Goal: Information Seeking & Learning: Find specific fact

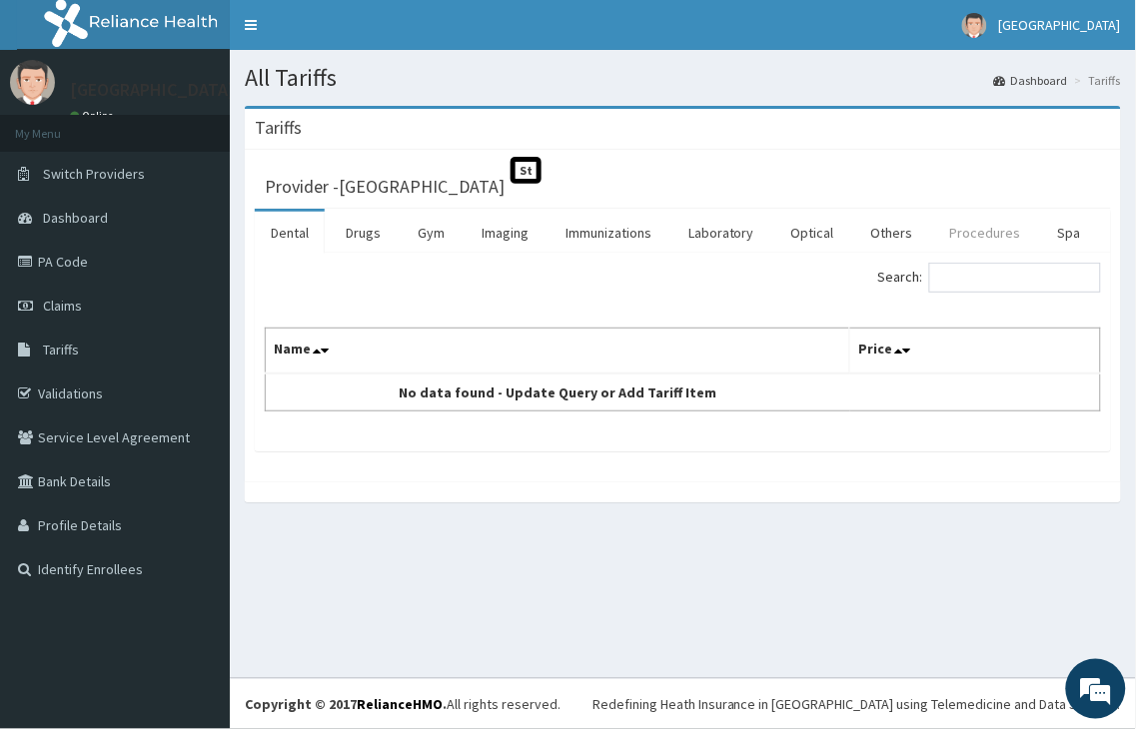
click at [973, 235] on link "Procedures" at bounding box center [985, 233] width 103 height 42
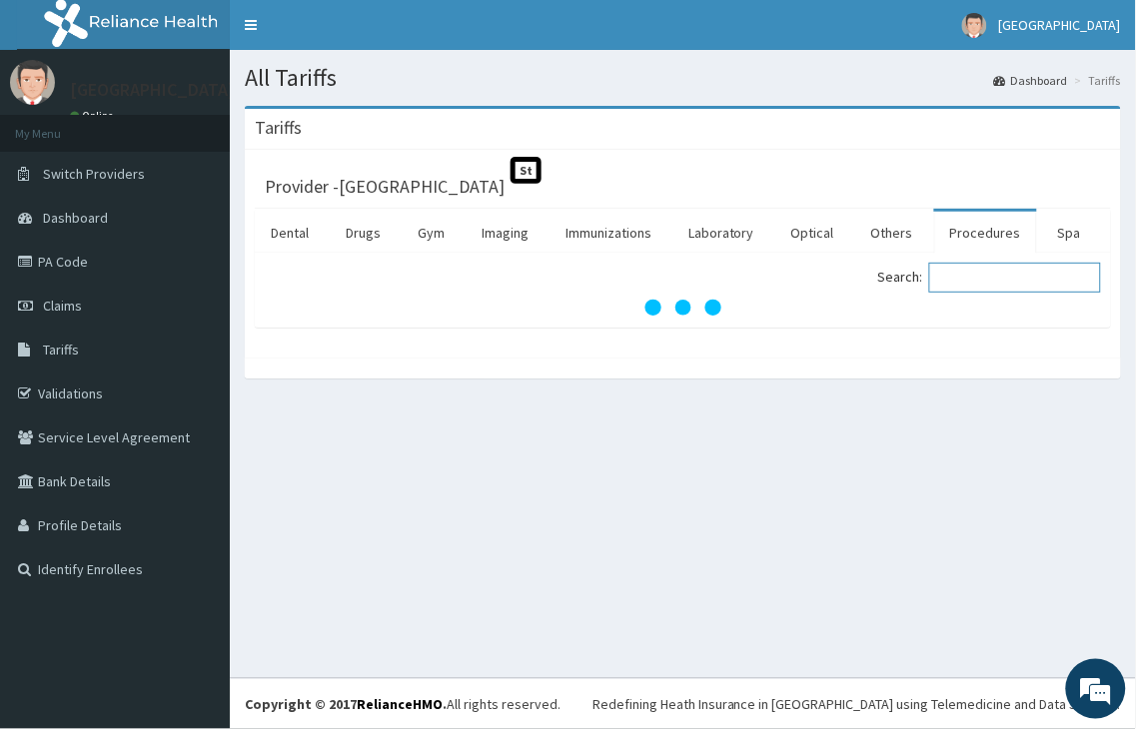
click at [973, 285] on input "Search:" at bounding box center [1015, 278] width 172 height 30
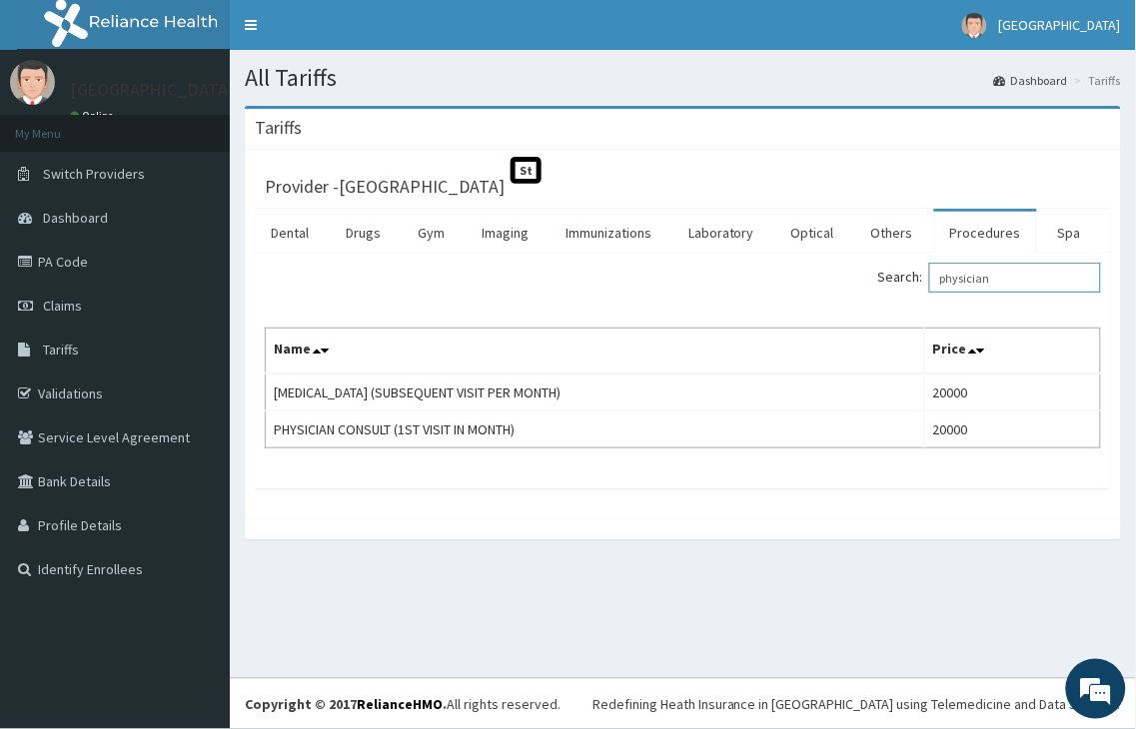
type input "physician"
drag, startPoint x: 582, startPoint y: 298, endPoint x: 472, endPoint y: 296, distance: 110.9
click at [549, 298] on div "Search: physician" at bounding box center [683, 280] width 866 height 35
click at [557, 300] on div "Search: physician Name Price [MEDICAL_DATA] (SUBSEQUENT VISIT PER MONTH) 20000 …" at bounding box center [683, 356] width 836 height 186
drag, startPoint x: 290, startPoint y: 457, endPoint x: 357, endPoint y: 561, distance: 124.4
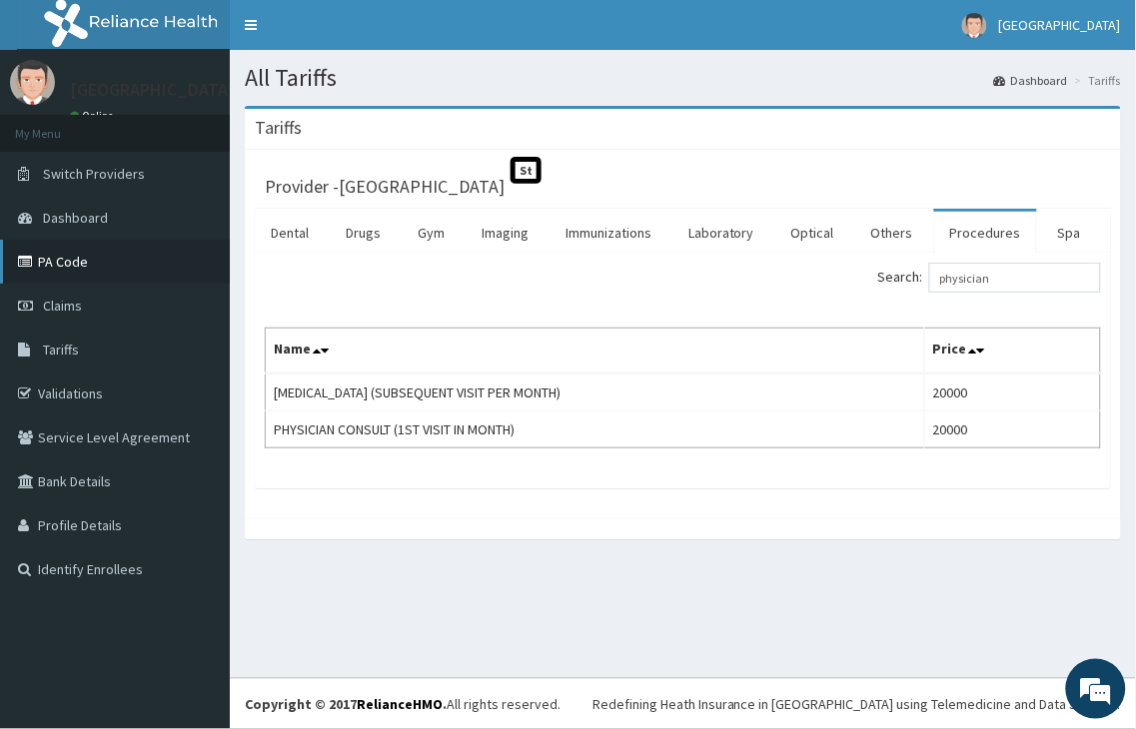
click at [110, 262] on link "PA Code" at bounding box center [115, 262] width 230 height 44
